Goal: Information Seeking & Learning: Learn about a topic

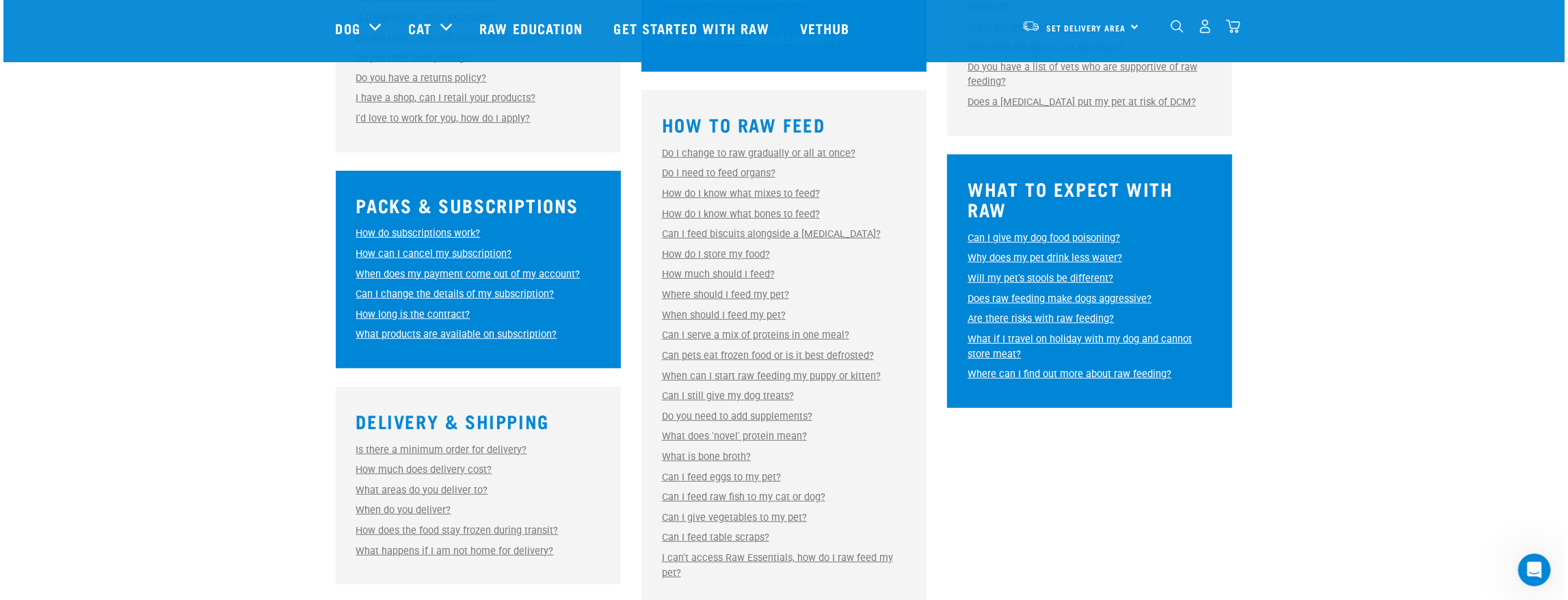
scroll to position [592, 0]
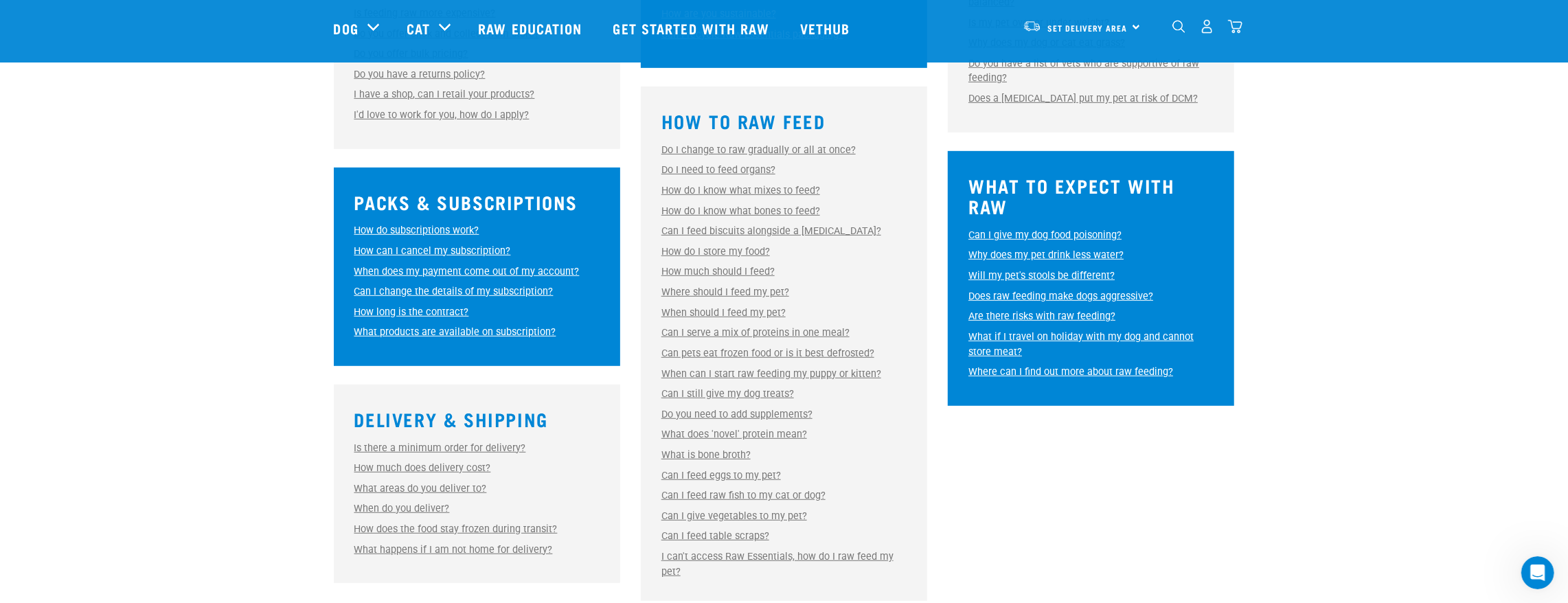
click at [743, 272] on link "How much should I feed?" at bounding box center [718, 271] width 114 height 12
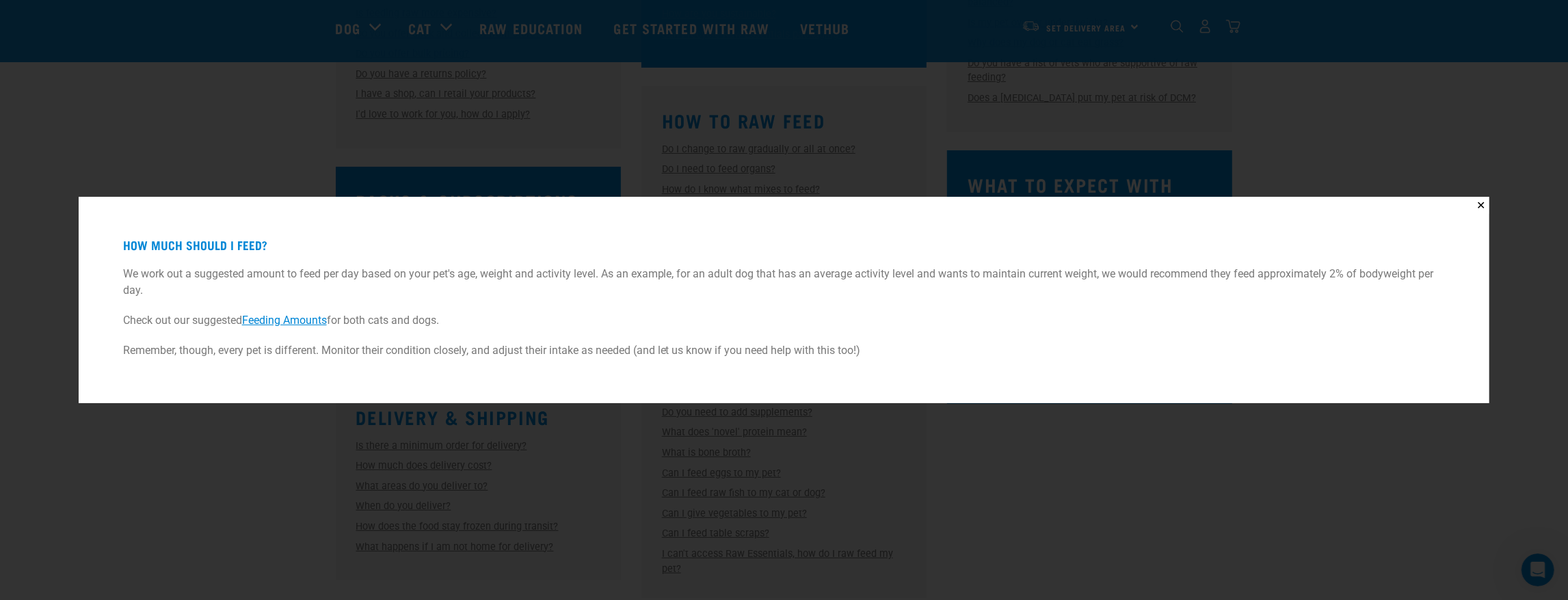
click at [275, 325] on link "Feeding Amounts" at bounding box center [284, 320] width 85 height 13
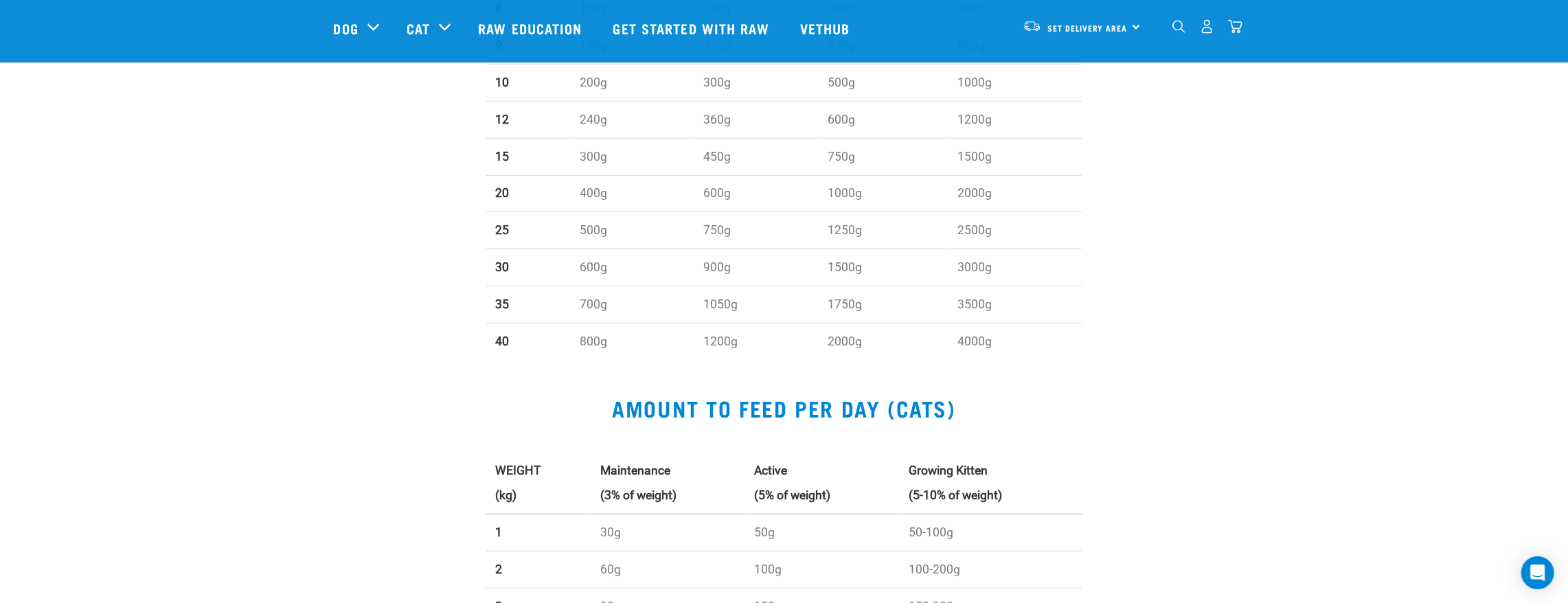
scroll to position [869, 0]
click at [575, 336] on td "800g" at bounding box center [632, 342] width 124 height 36
click at [610, 340] on td "800g" at bounding box center [632, 342] width 124 height 36
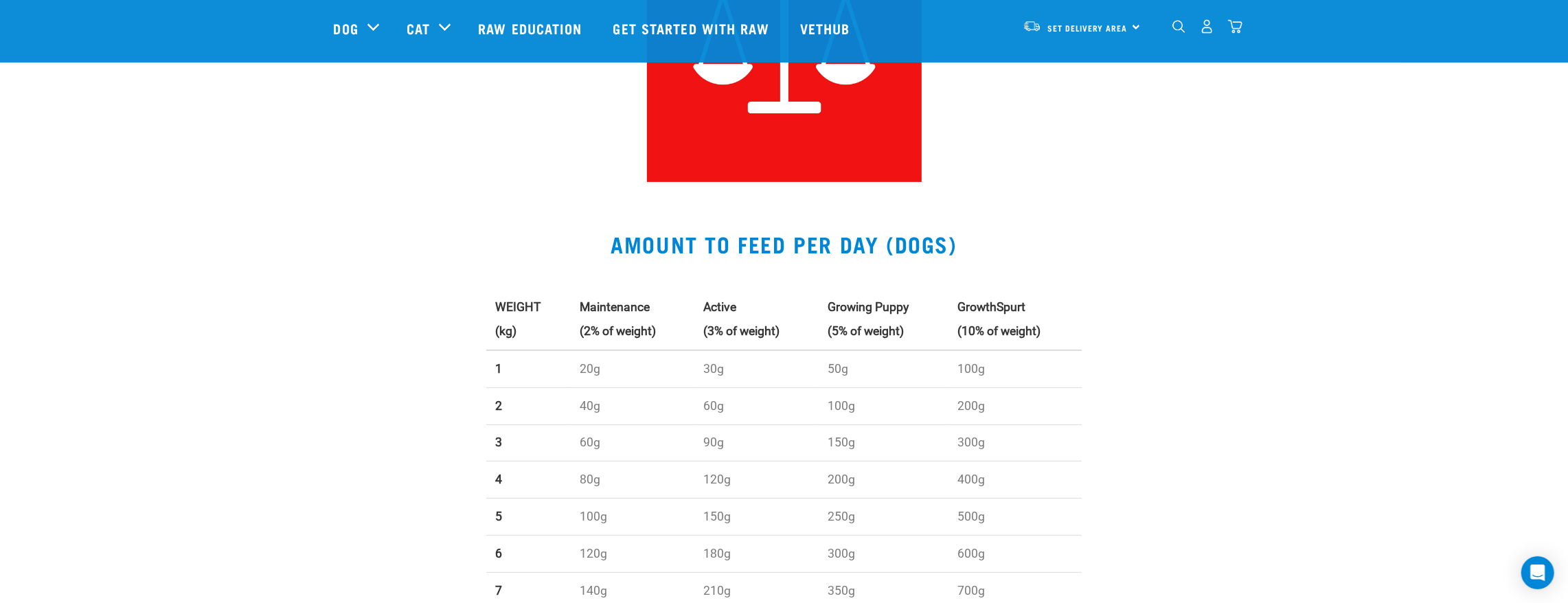
scroll to position [0, 0]
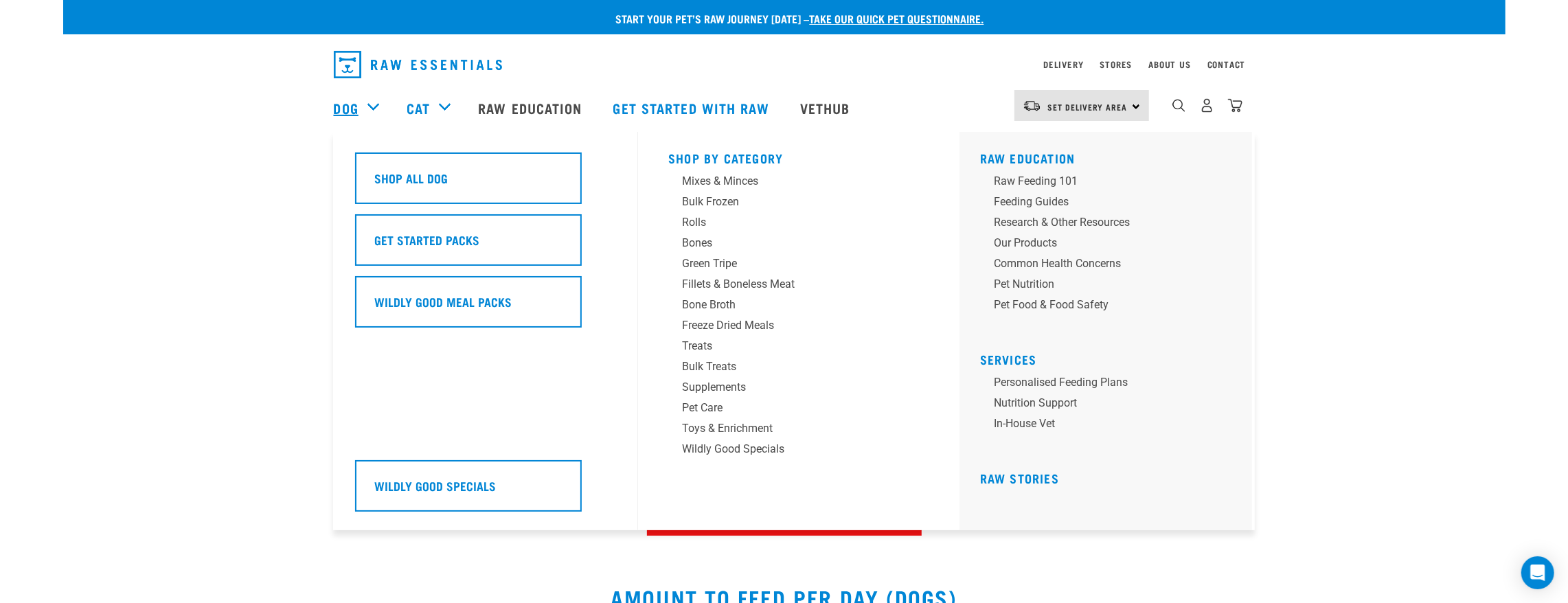
click at [352, 106] on link "Dog" at bounding box center [346, 107] width 25 height 21
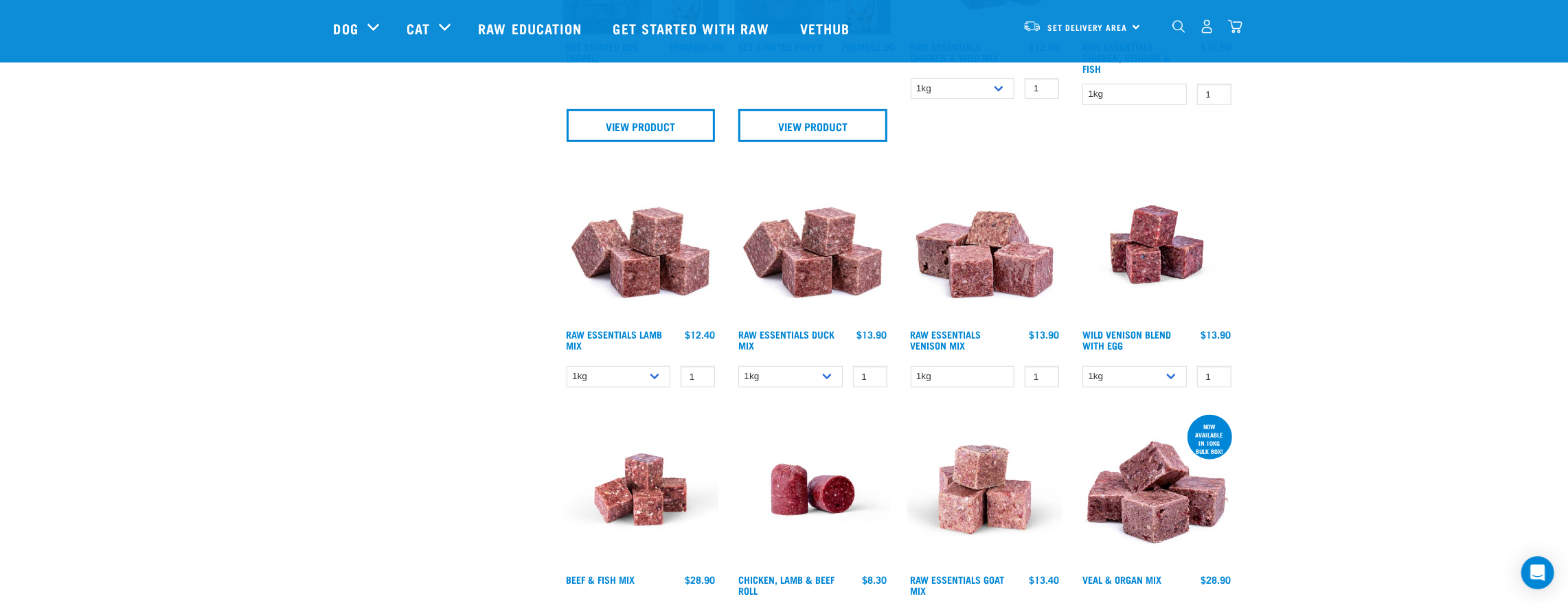
scroll to position [869, 0]
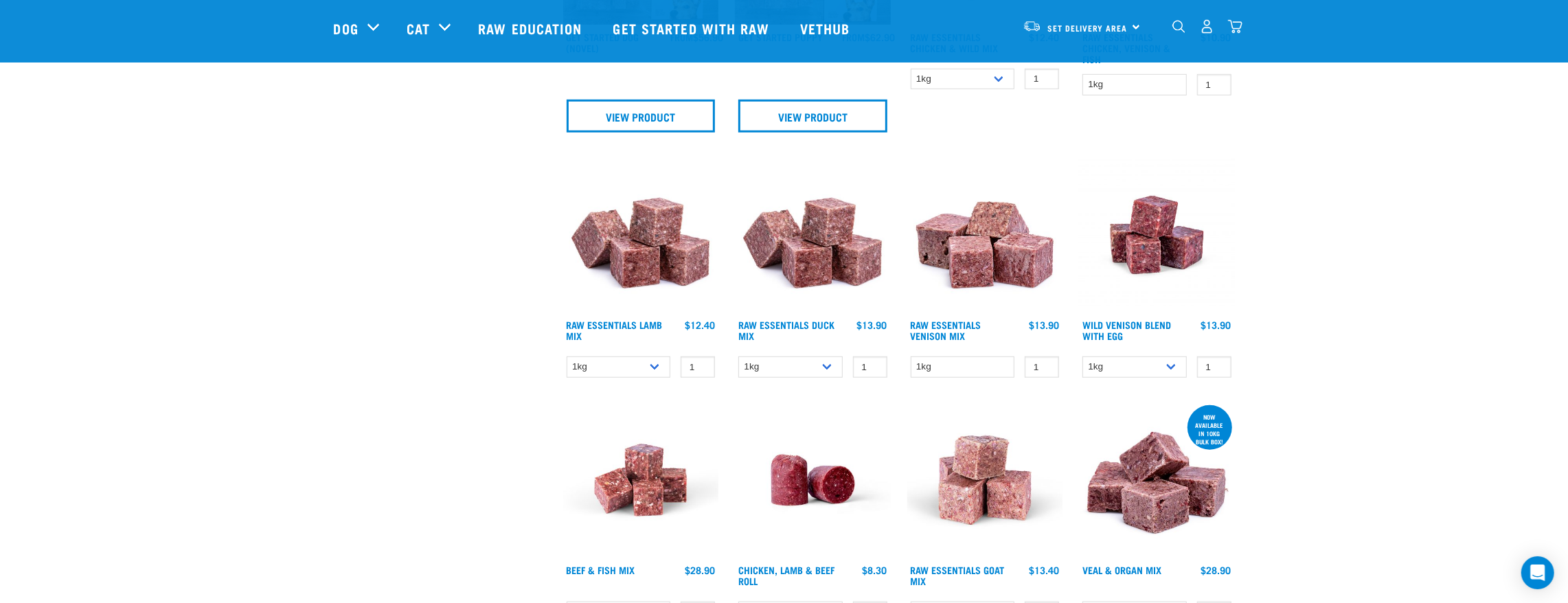
click at [981, 245] on img at bounding box center [985, 235] width 156 height 156
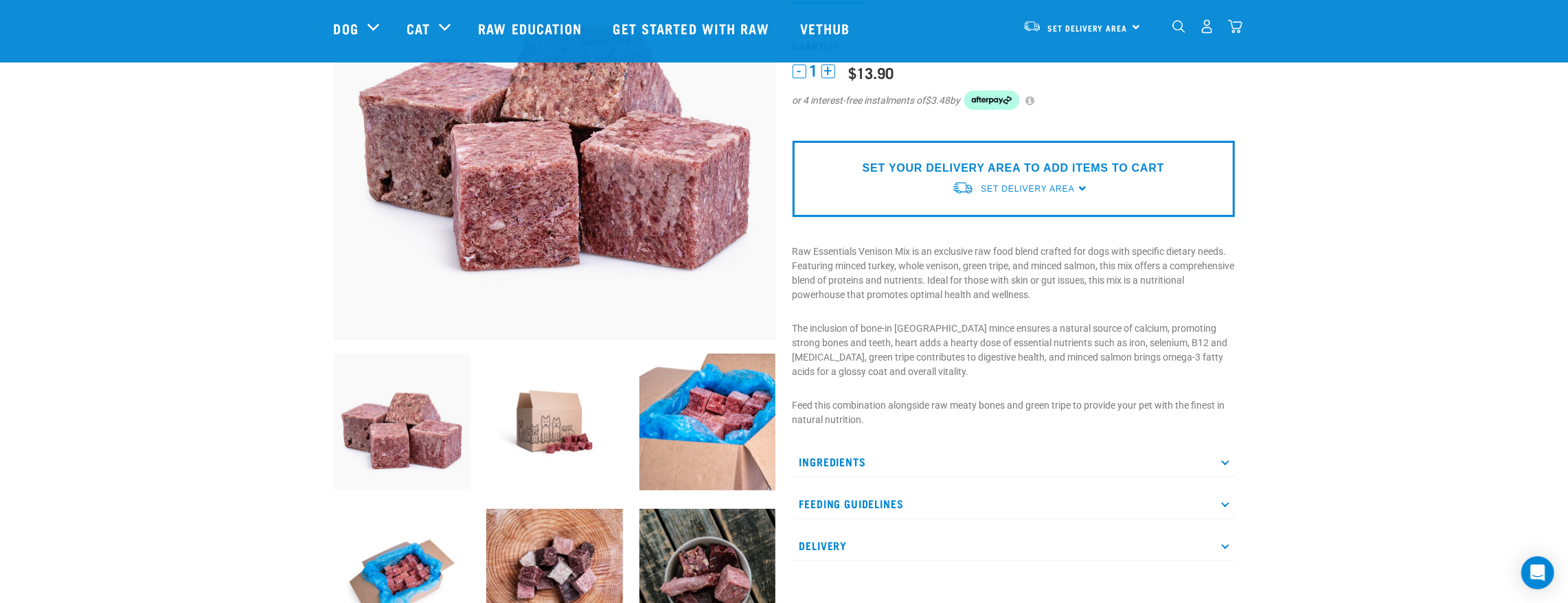
scroll to position [229, 0]
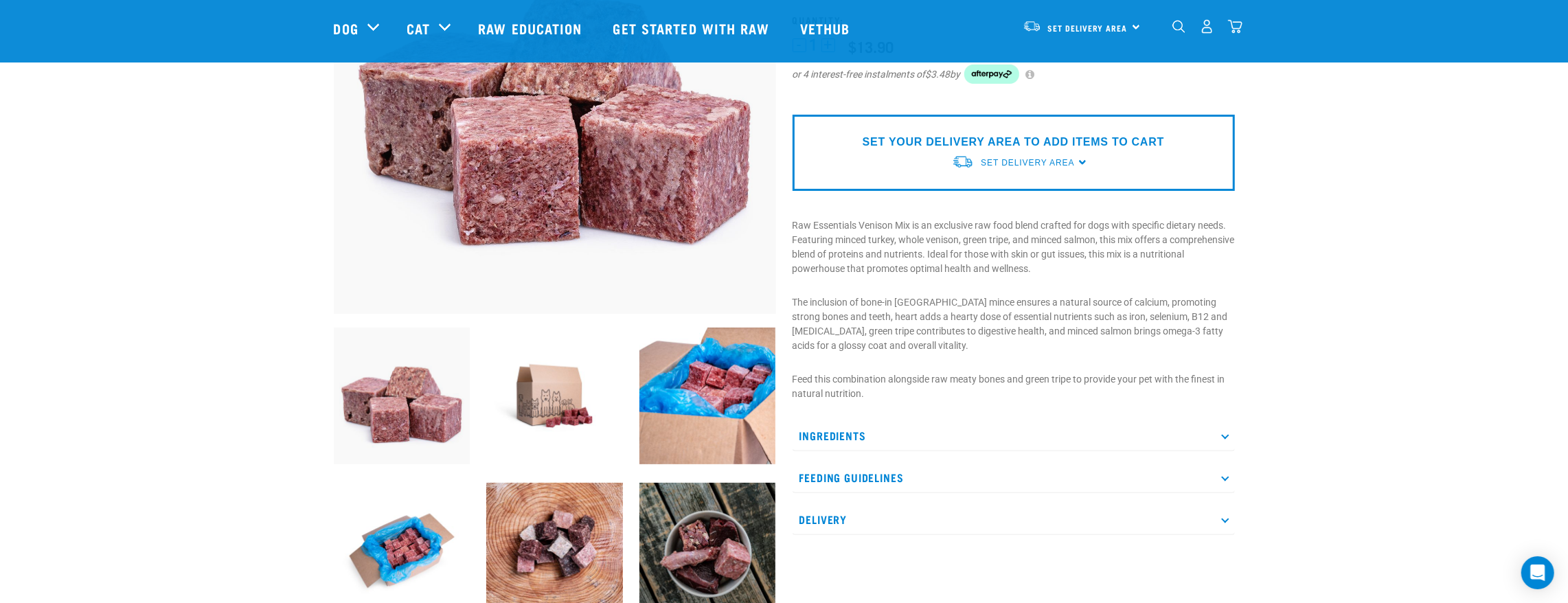
click at [965, 442] on p "Ingredients" at bounding box center [1014, 436] width 442 height 31
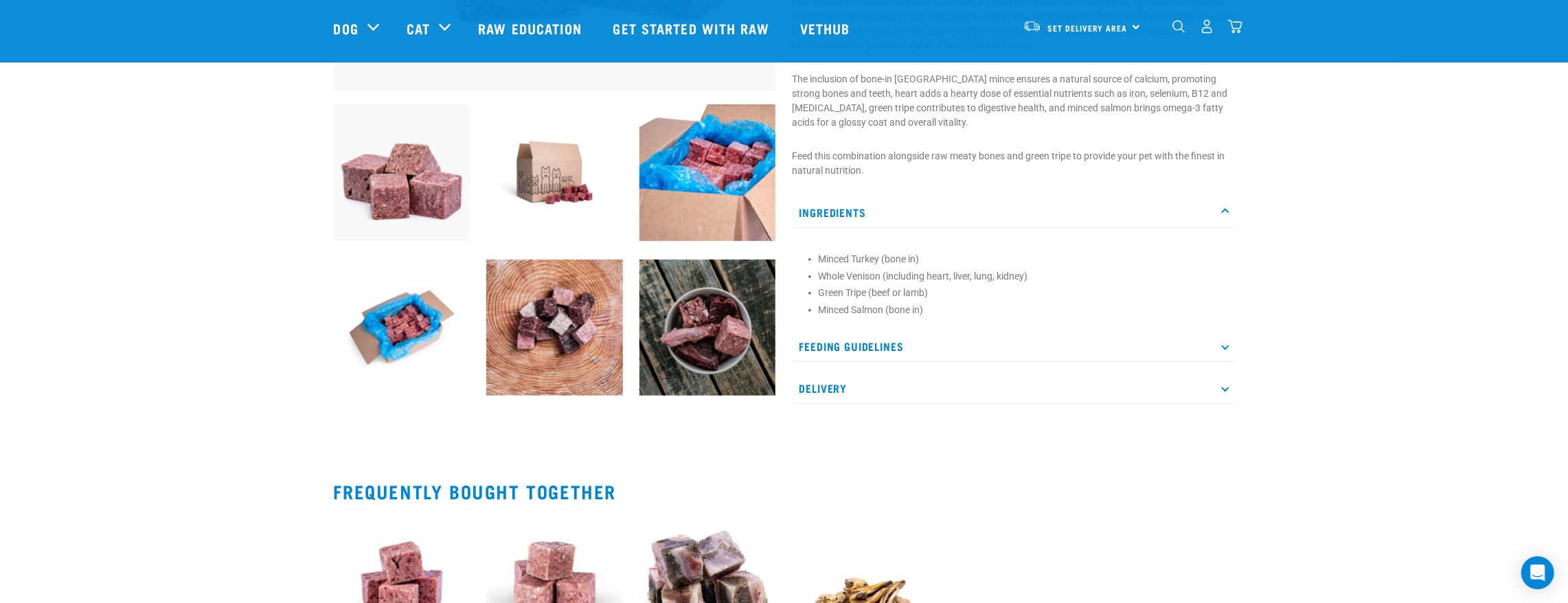
scroll to position [458, 0]
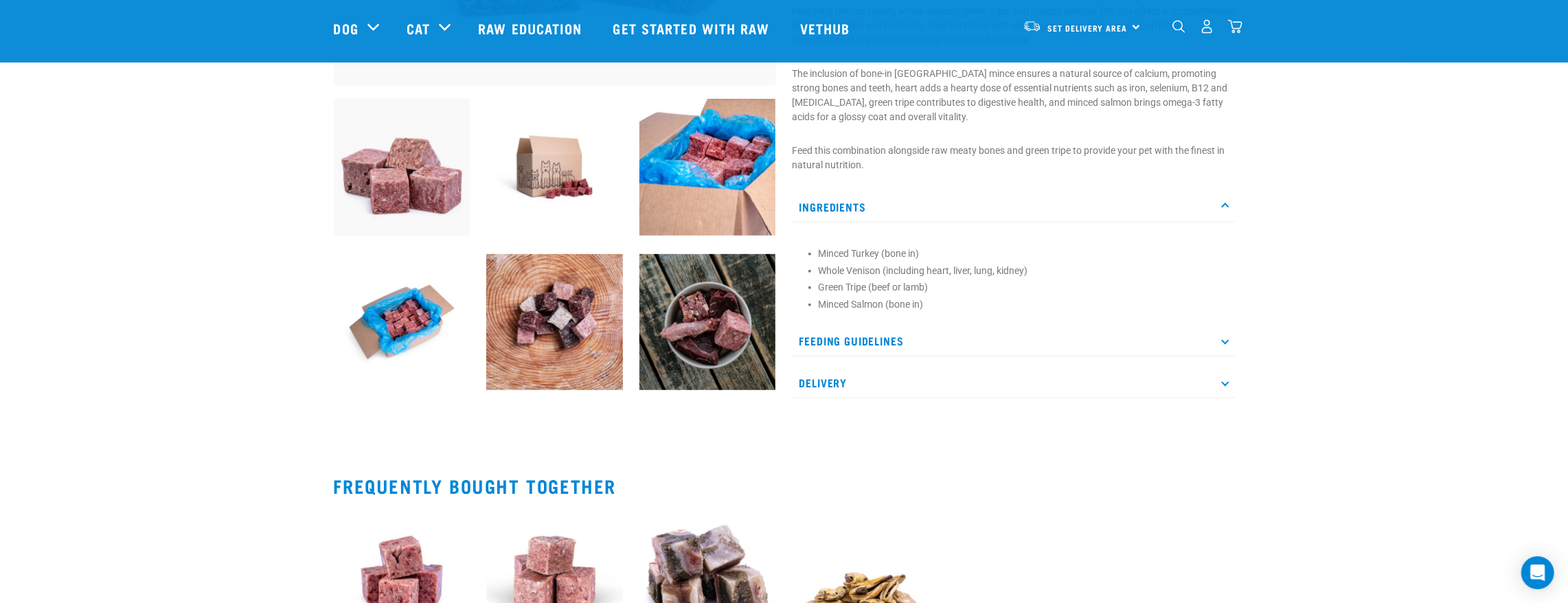
click at [951, 343] on p "Feeding Guidelines" at bounding box center [1014, 341] width 442 height 31
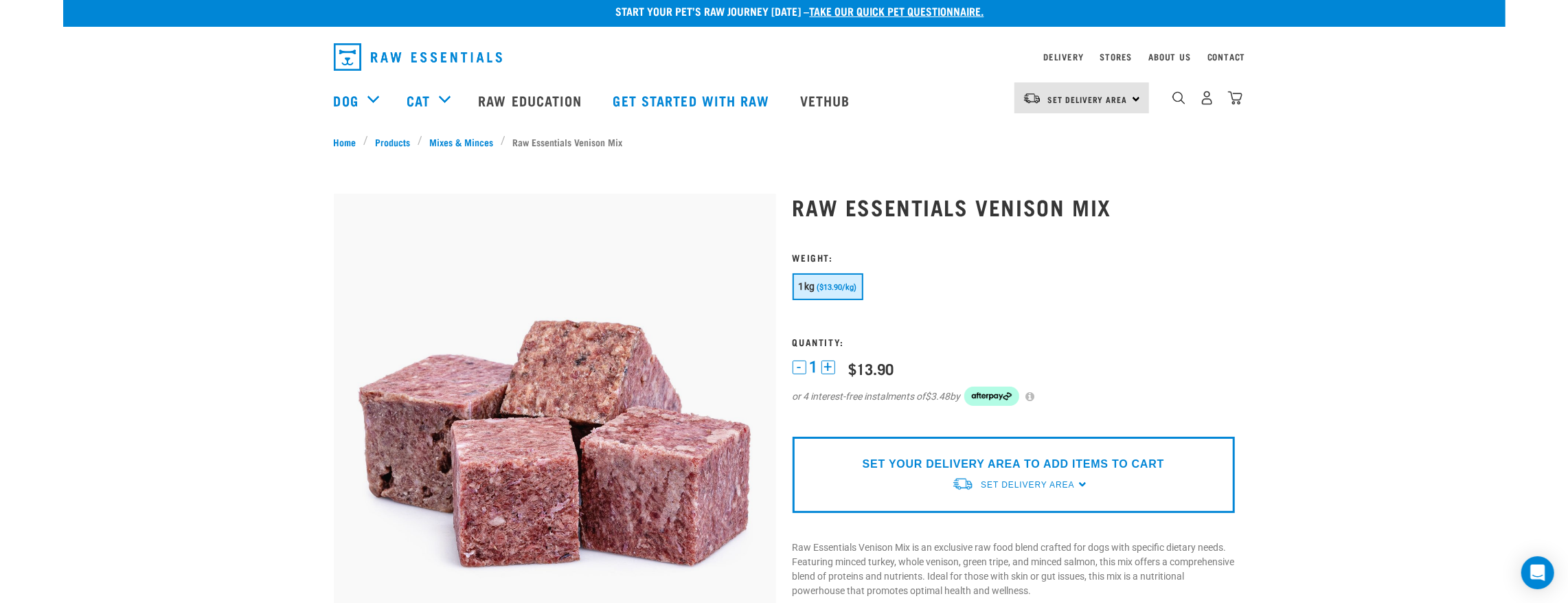
scroll to position [0, 0]
